Goal: Task Accomplishment & Management: Manage account settings

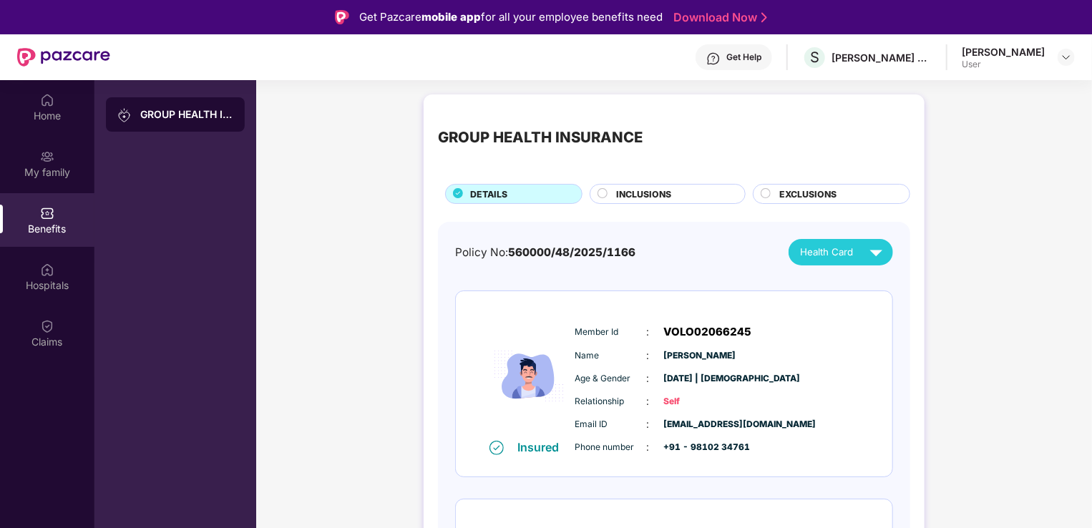
click at [1021, 54] on div "[PERSON_NAME]" at bounding box center [1002, 52] width 83 height 14
click at [1064, 58] on img at bounding box center [1065, 57] width 11 height 11
click at [935, 92] on div "Logout" at bounding box center [999, 91] width 186 height 28
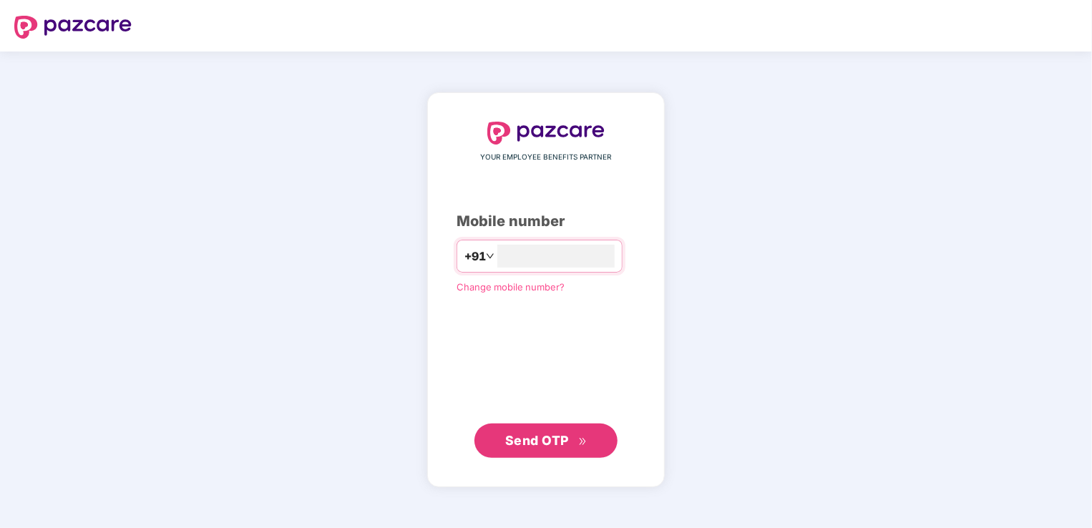
type input "**********"
click at [464, 362] on div "**********" at bounding box center [545, 290] width 179 height 336
click at [547, 441] on span "Send OTP" at bounding box center [537, 439] width 64 height 15
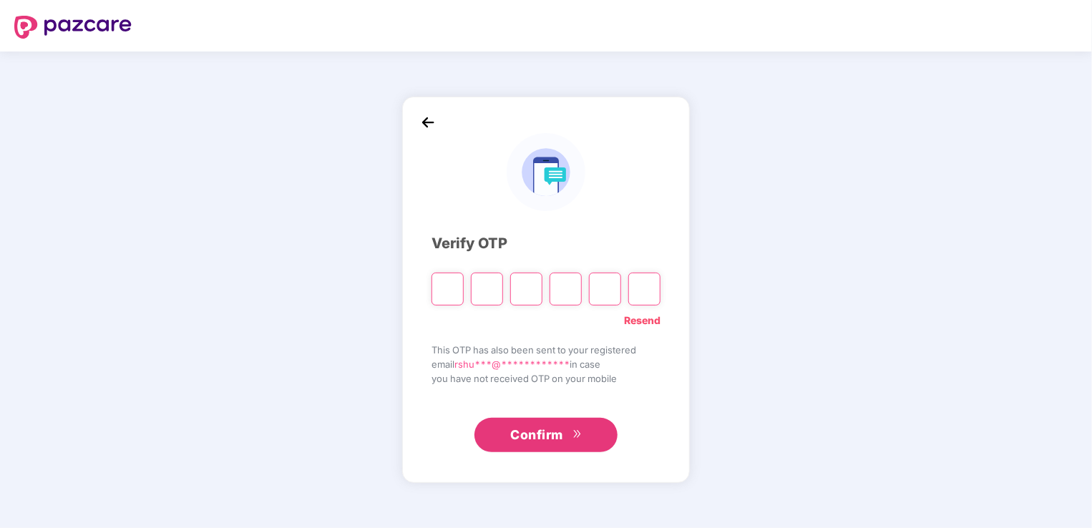
type input "*"
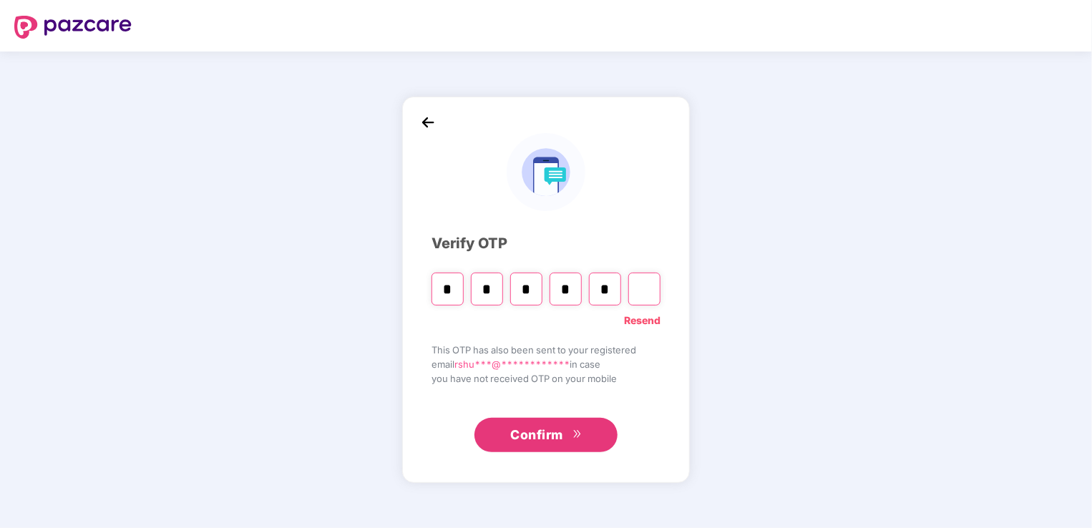
type input "*"
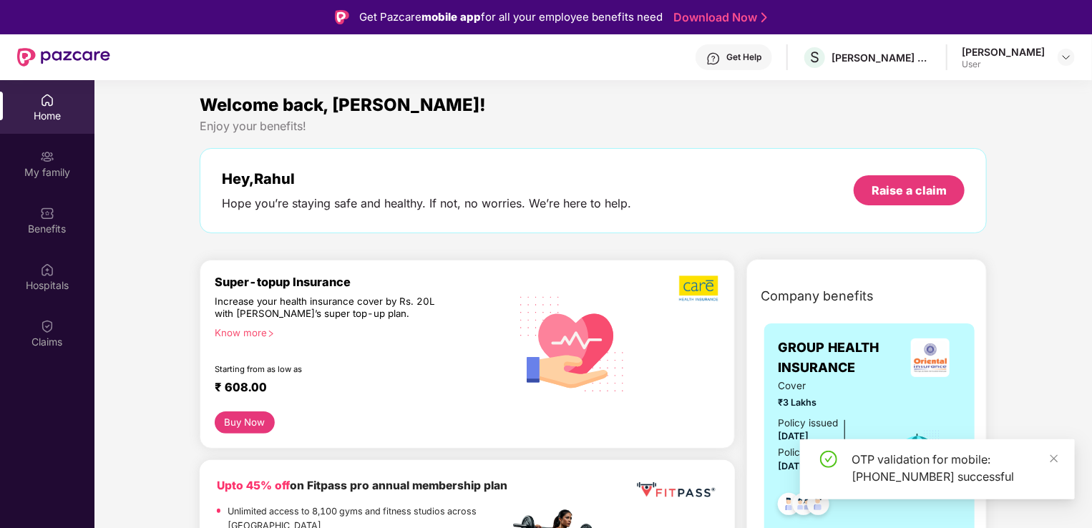
click at [1028, 59] on div "User" at bounding box center [1002, 64] width 83 height 11
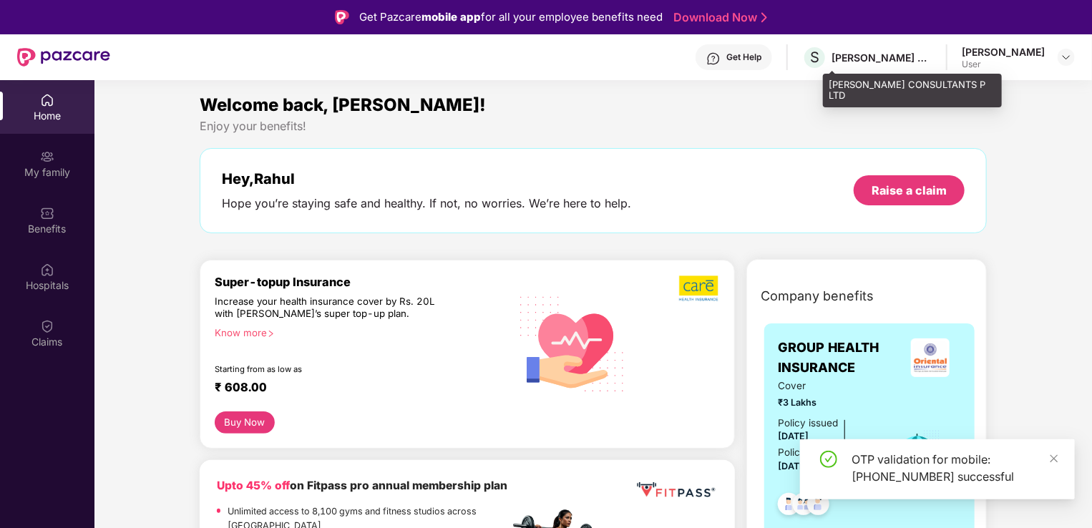
click at [927, 58] on div "[PERSON_NAME] CONSULTANTS P LTD" at bounding box center [881, 58] width 100 height 14
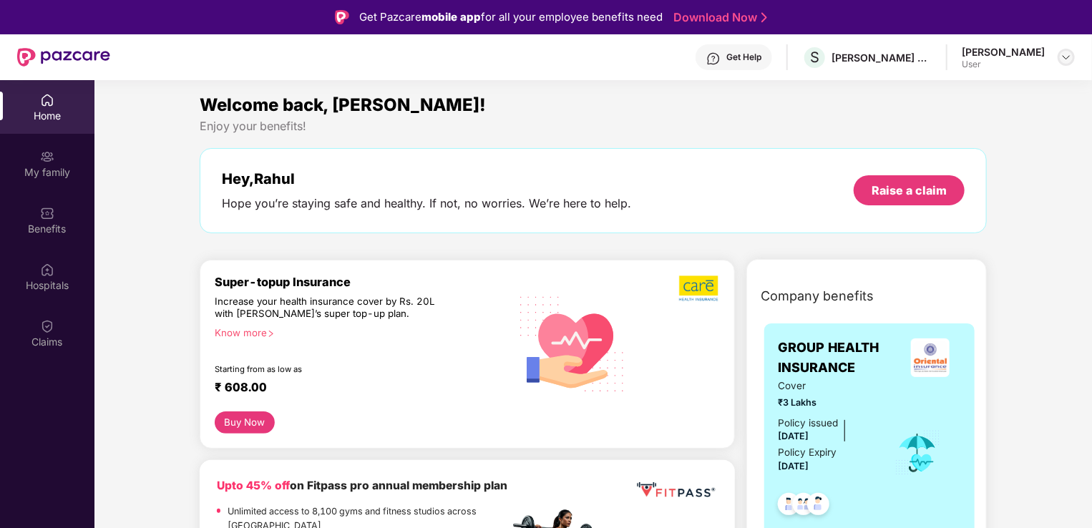
click at [1067, 62] on img at bounding box center [1065, 57] width 11 height 11
click at [973, 133] on div "[PERSON_NAME]" at bounding box center [987, 131] width 83 height 14
click at [35, 227] on div "Benefits" at bounding box center [47, 229] width 94 height 14
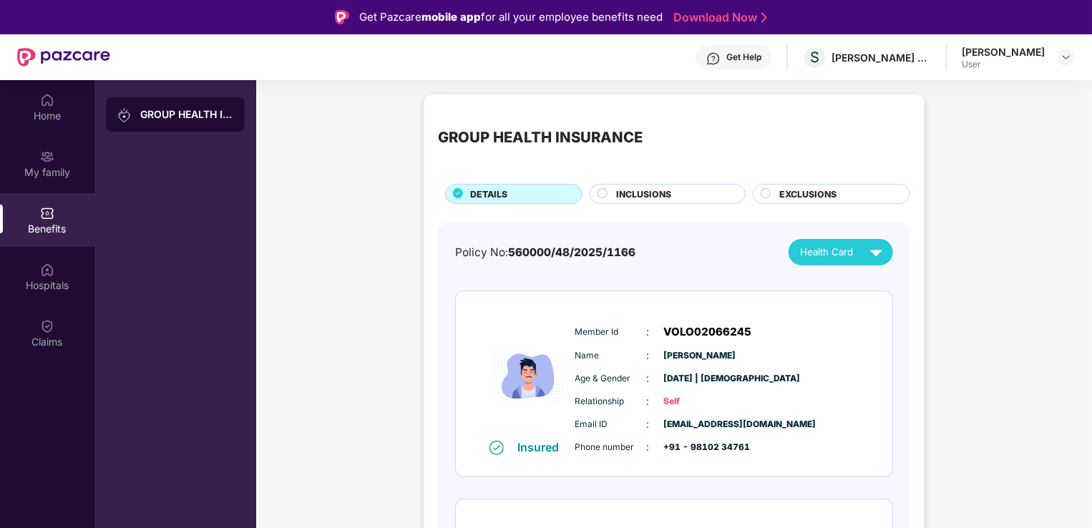
click at [761, 59] on div "Get Help" at bounding box center [743, 57] width 35 height 11
click at [1001, 57] on div "[PERSON_NAME]" at bounding box center [1002, 52] width 83 height 14
click at [1067, 54] on img at bounding box center [1065, 57] width 11 height 11
click at [941, 91] on div "Logout" at bounding box center [999, 91] width 186 height 28
